Goal: Navigation & Orientation: Find specific page/section

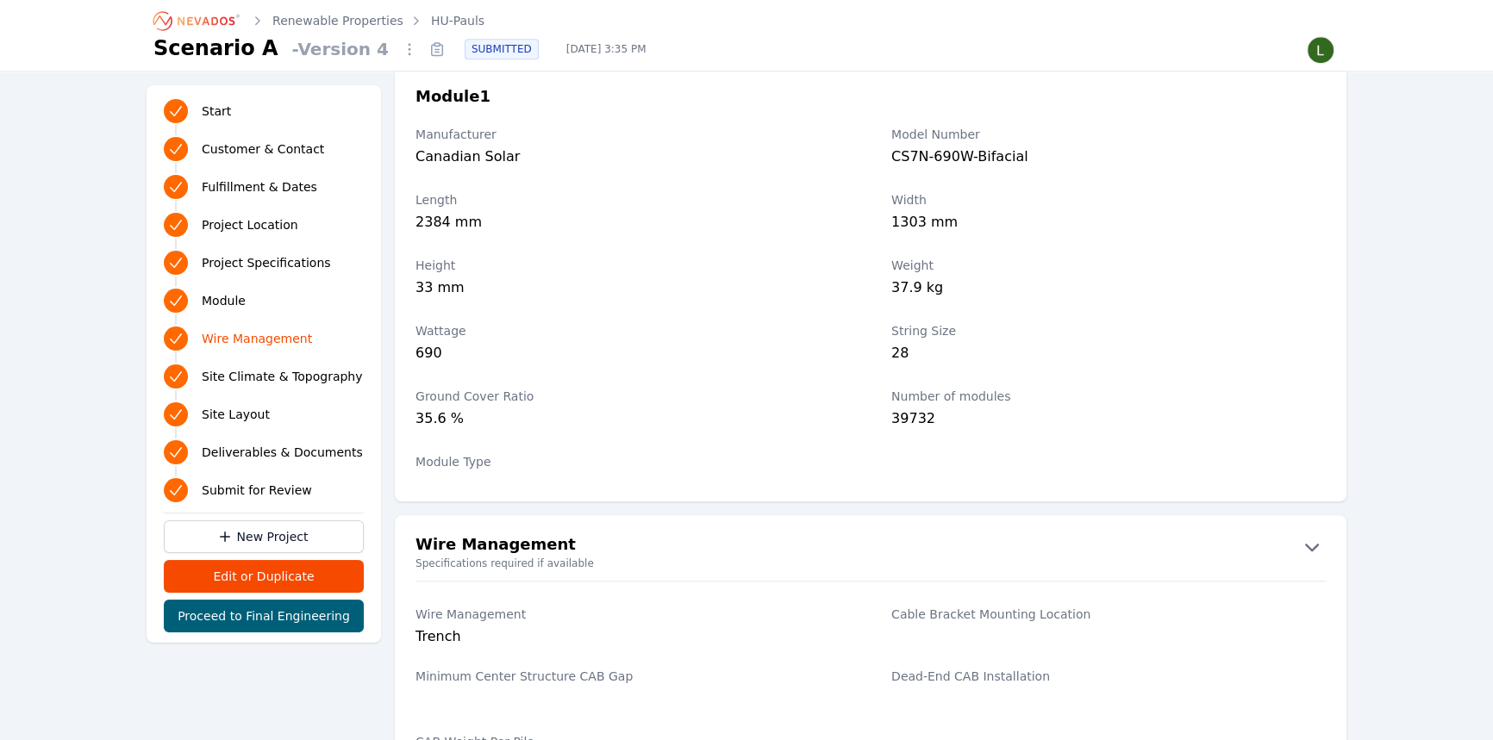
scroll to position [1801, 0]
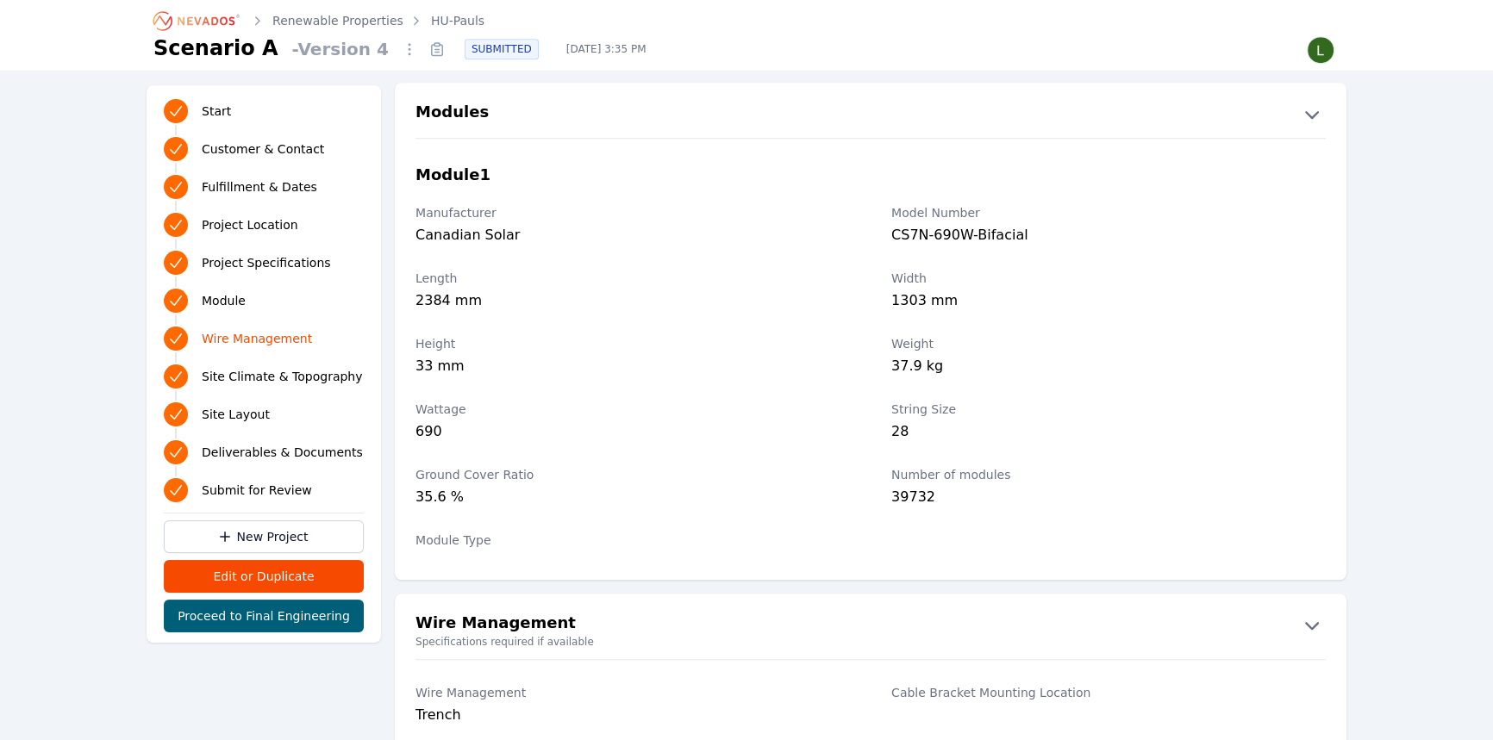
click at [423, 53] on icon at bounding box center [437, 49] width 28 height 28
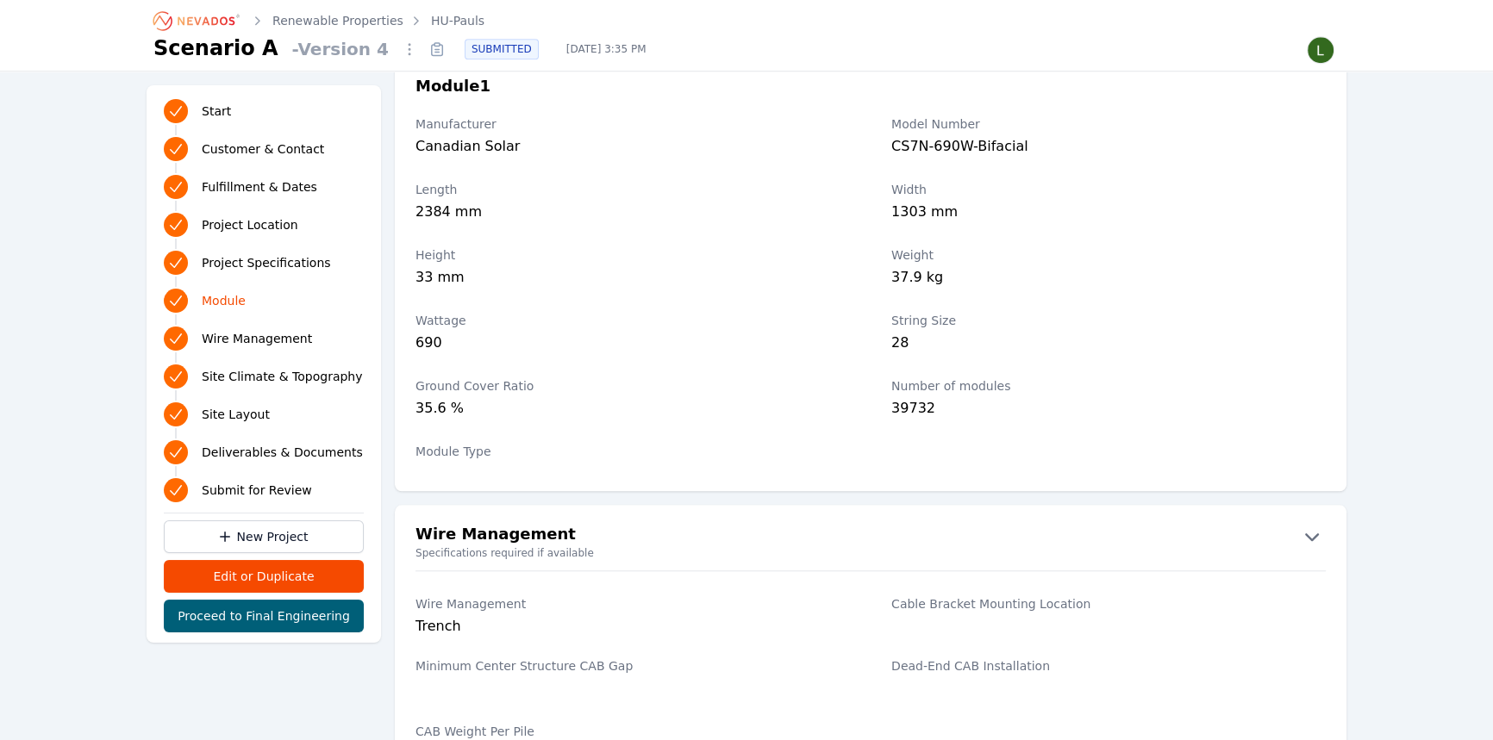
scroll to position [1879, 0]
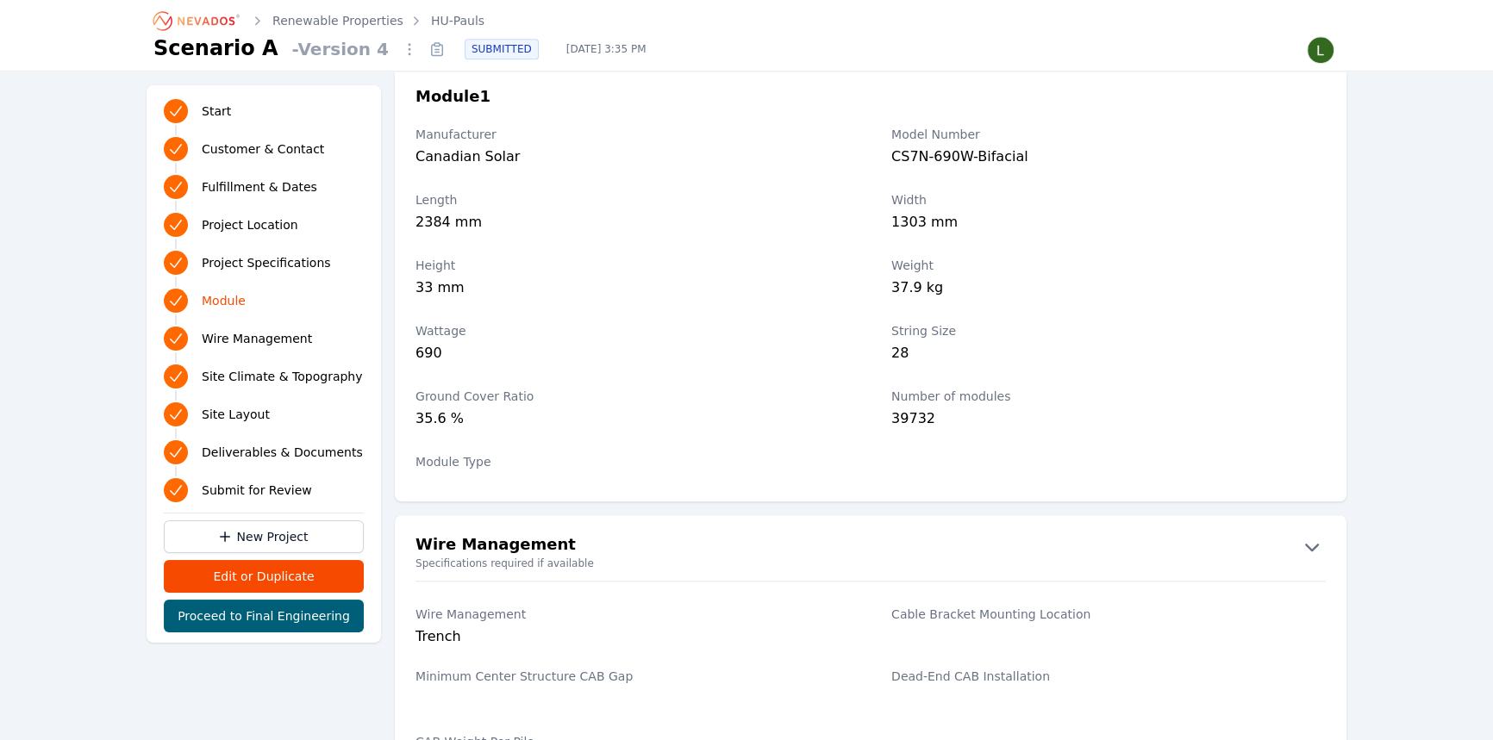
click at [432, 54] on icon at bounding box center [437, 50] width 11 height 11
click at [423, 59] on icon at bounding box center [437, 49] width 28 height 28
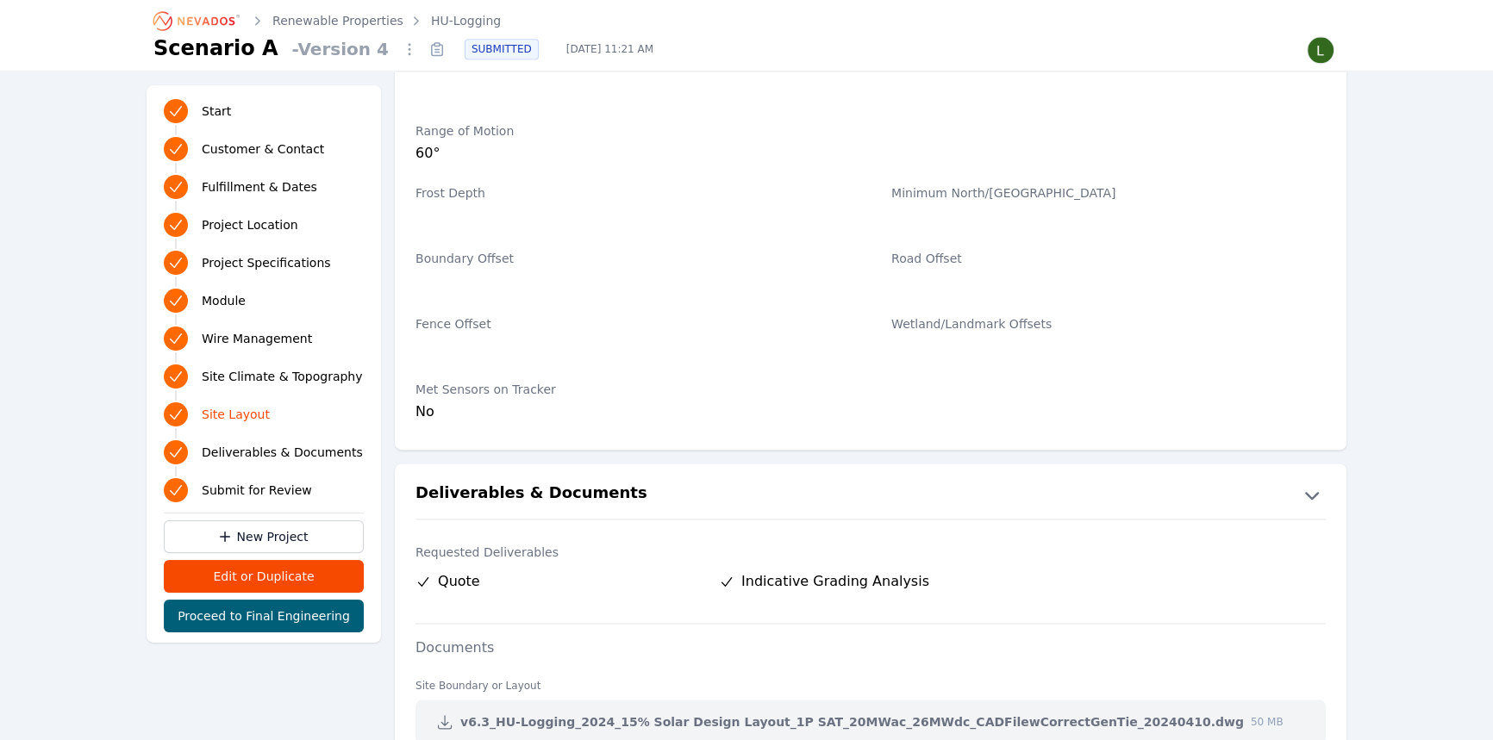
scroll to position [3055, 0]
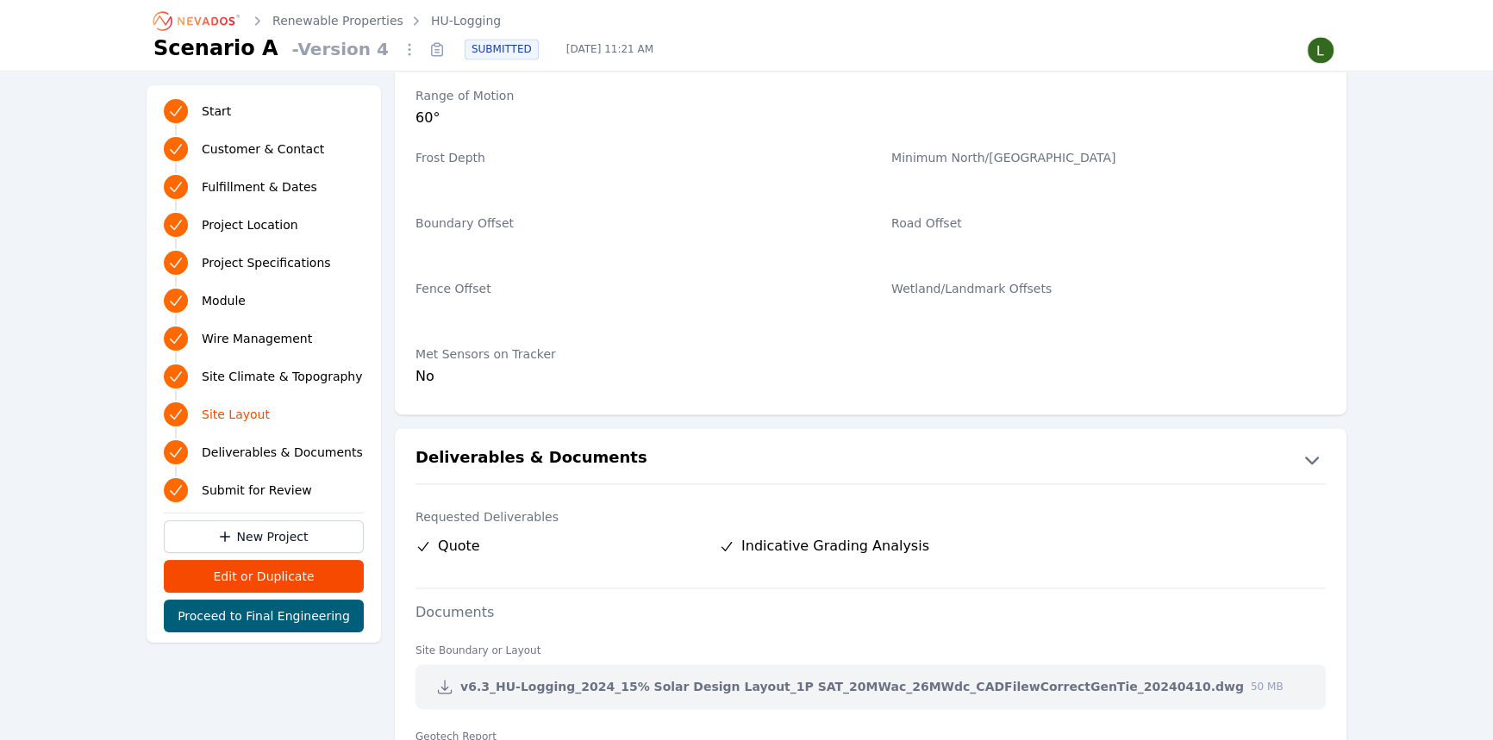
click at [423, 50] on icon at bounding box center [437, 49] width 28 height 28
